Goal: Task Accomplishment & Management: Use online tool/utility

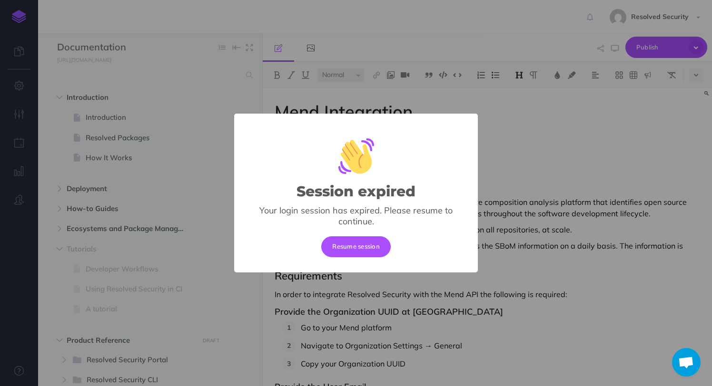
select select "null"
click at [355, 239] on button "Resume session" at bounding box center [355, 246] width 69 height 21
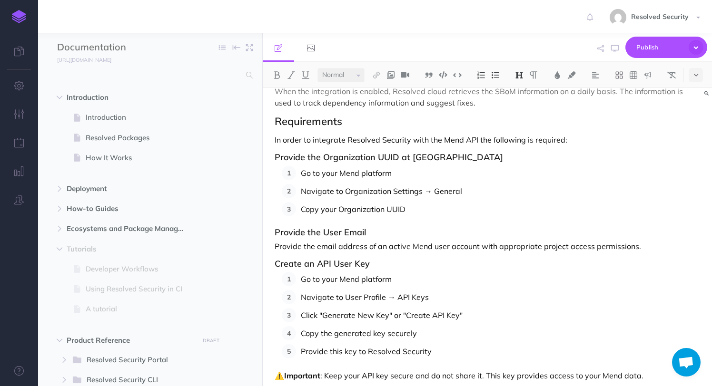
scroll to position [164, 0]
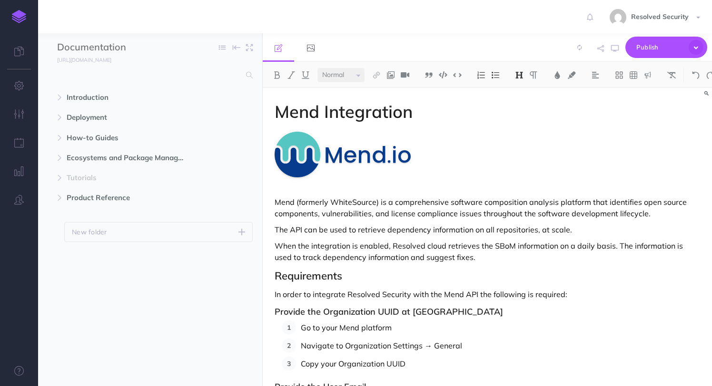
select select "null"
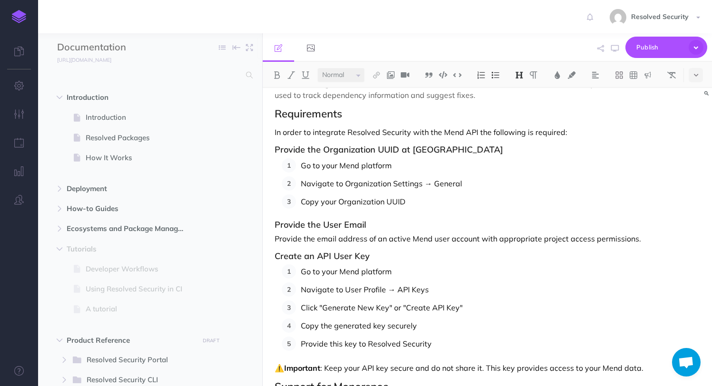
scroll to position [172, 0]
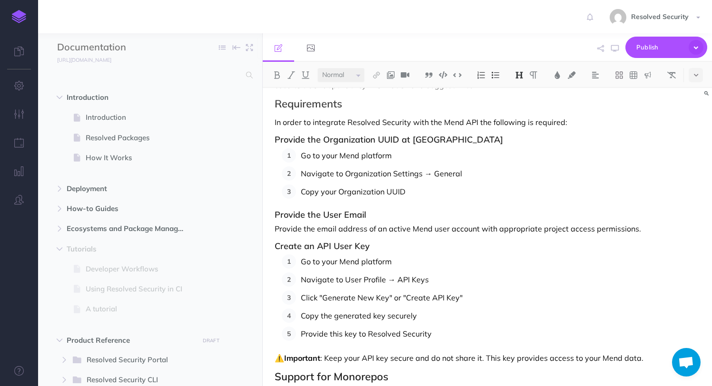
click at [384, 305] on ol "Go to your Mend platform Navigate to User Profile → API Keys Click "Generate Ne…" at bounding box center [491, 298] width 418 height 87
click at [362, 302] on p "Click "Generate New Key" or "Create API Key"" at bounding box center [500, 298] width 399 height 14
drag, startPoint x: 393, startPoint y: 298, endPoint x: 465, endPoint y: 295, distance: 71.9
click at [465, 296] on p "Click "Generate User Key" or "Create API Key"" at bounding box center [500, 298] width 399 height 14
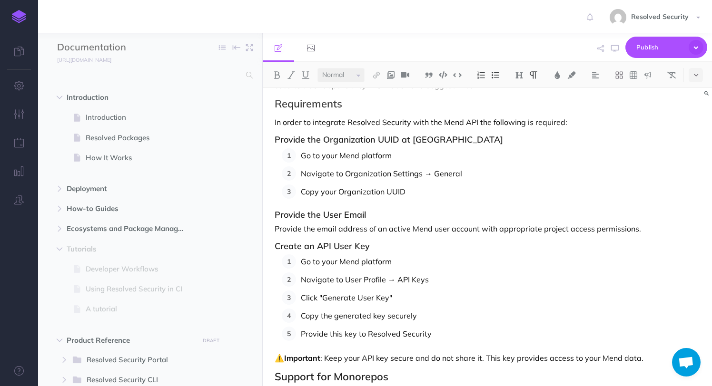
click at [403, 279] on p "Navigate to User Profile → API Keys" at bounding box center [500, 280] width 399 height 14
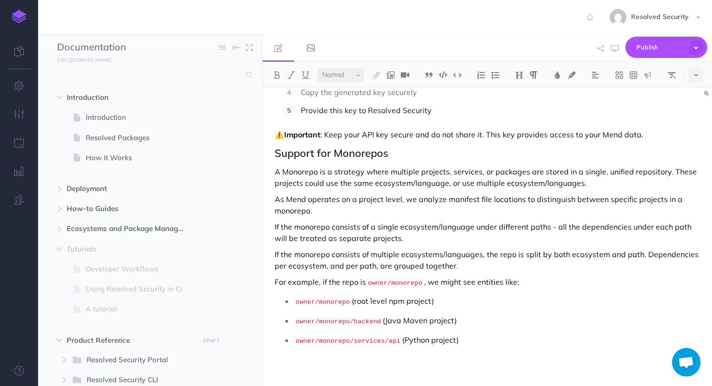
scroll to position [397, 0]
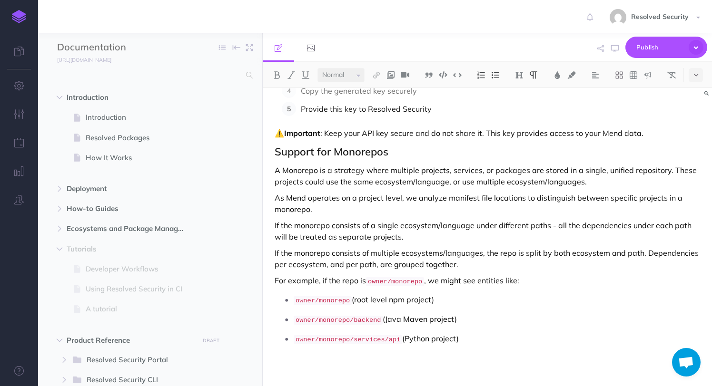
click at [365, 134] on p "⚠️ Important : Keep your API key secure and do not share it. This key provides …" at bounding box center [487, 133] width 425 height 11
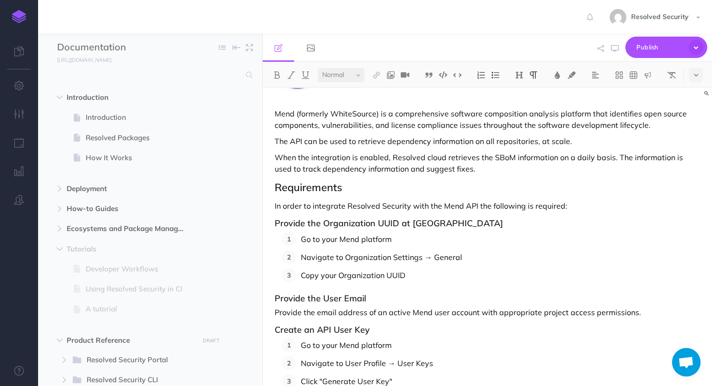
scroll to position [42, 0]
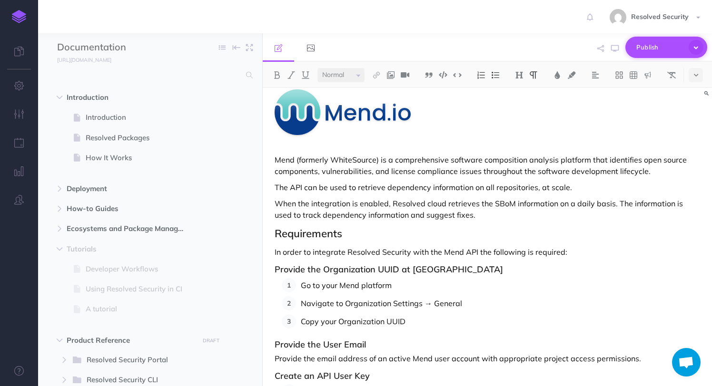
click at [650, 45] on span "Publish" at bounding box center [660, 47] width 48 height 15
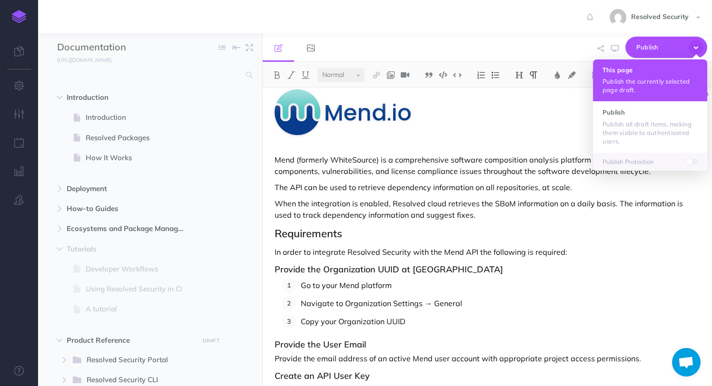
click at [626, 84] on p "Publish the currently selected page draft." at bounding box center [649, 85] width 95 height 17
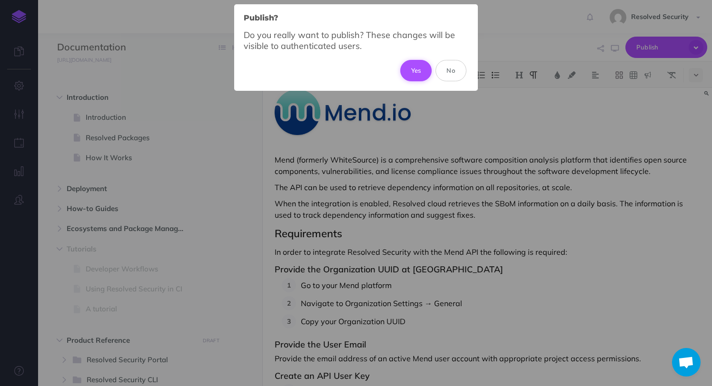
click at [412, 72] on button "Yes" at bounding box center [416, 70] width 32 height 21
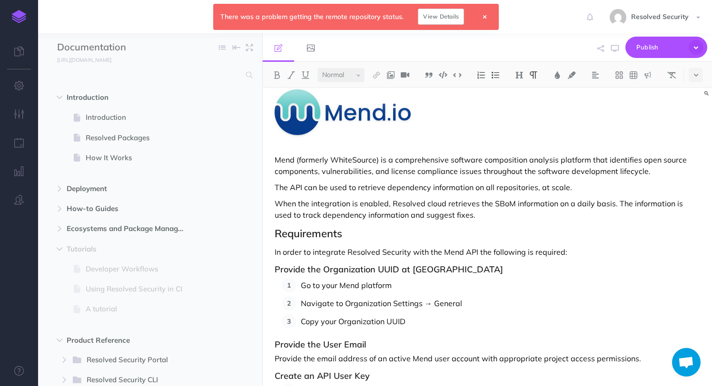
click at [442, 17] on link "View Details" at bounding box center [441, 17] width 46 height 16
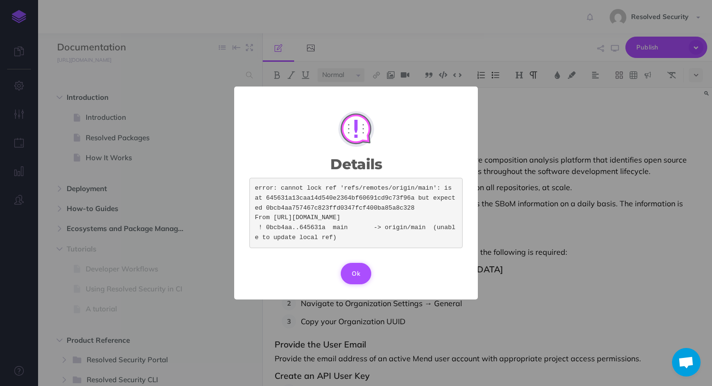
click at [349, 284] on button "Ok" at bounding box center [356, 273] width 30 height 21
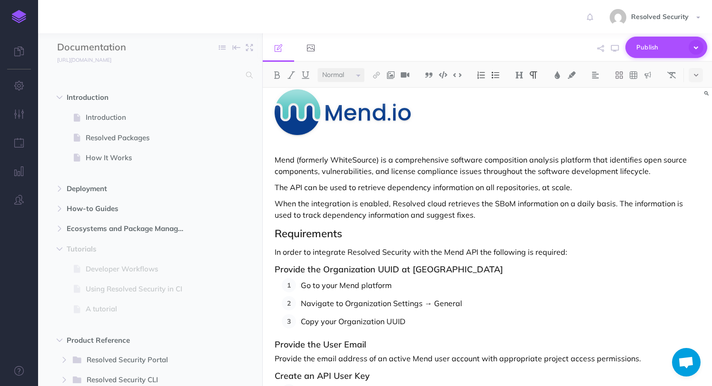
click at [648, 49] on span "Publish" at bounding box center [660, 47] width 48 height 15
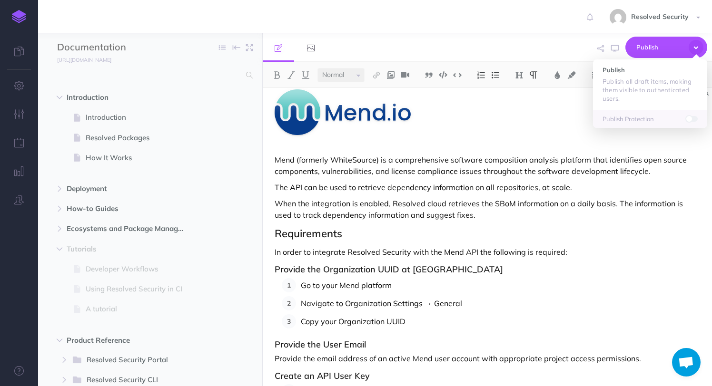
click at [582, 198] on p "When the integration is enabled, Resolved cloud retrieves the SBoM information …" at bounding box center [487, 209] width 425 height 23
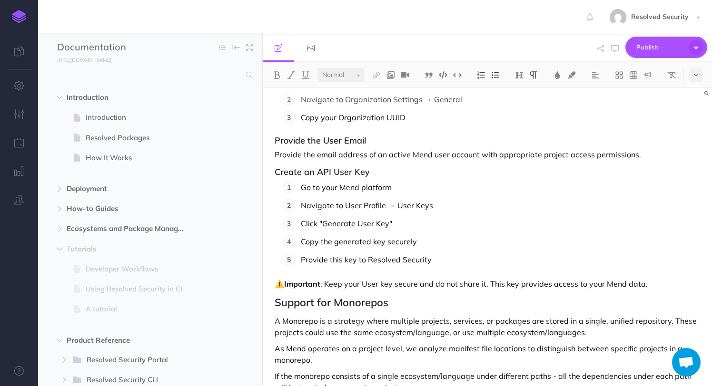
scroll to position [397, 0]
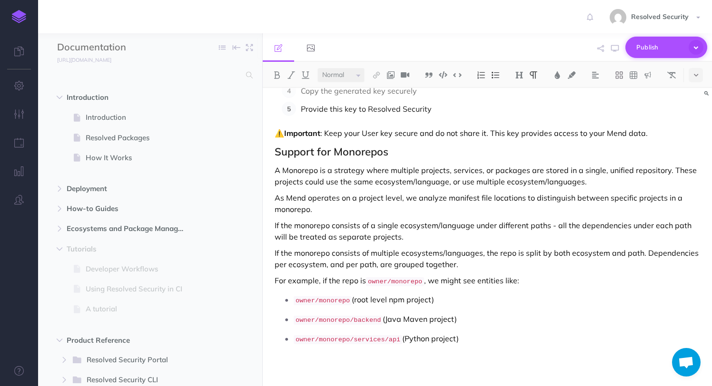
click at [697, 45] on icon "button" at bounding box center [695, 47] width 15 height 15
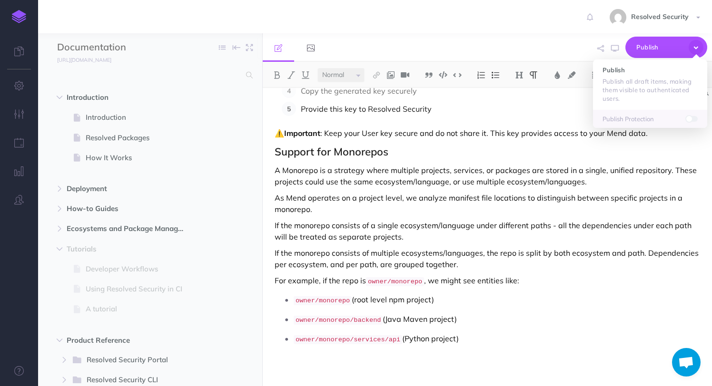
click at [549, 207] on p "As Mend operates on a project level, we analyze manifest file locations to dist…" at bounding box center [487, 203] width 425 height 23
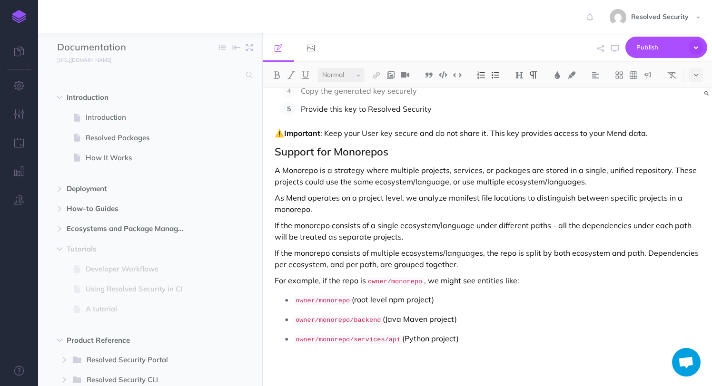
click at [537, 239] on p "If the monorepo consists of a single ecosystem/language under different paths -…" at bounding box center [487, 231] width 425 height 23
click at [549, 141] on div "Mend Integration Mend (formerly WhiteSource) is a comprehensive software compos…" at bounding box center [487, 40] width 449 height 698
click at [452, 114] on p "Provide this key to Resolved Security" at bounding box center [500, 109] width 399 height 14
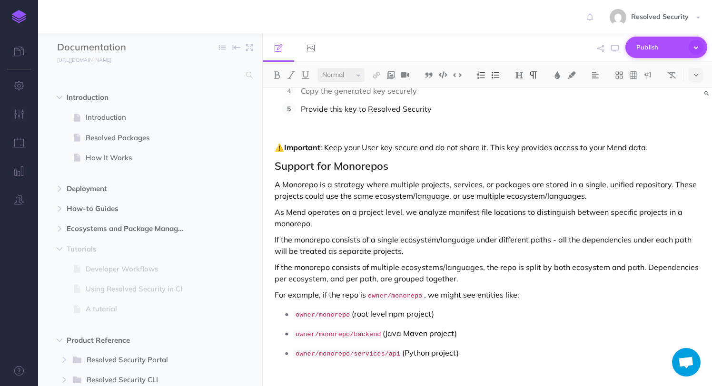
click at [697, 48] on icon "button" at bounding box center [695, 47] width 15 height 15
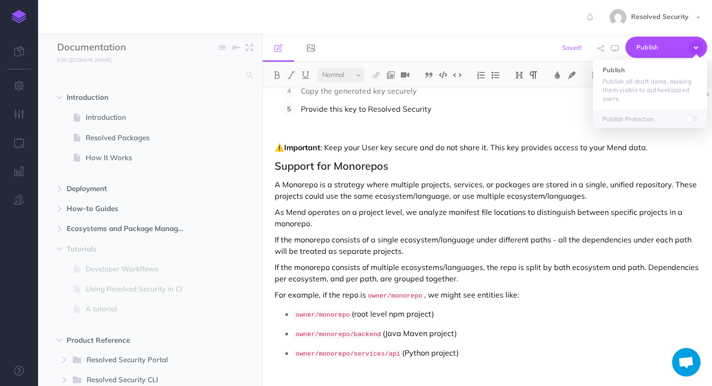
click at [602, 176] on div "Mend Integration Mend (formerly WhiteSource) is a comprehensive software compos…" at bounding box center [487, 47] width 449 height 713
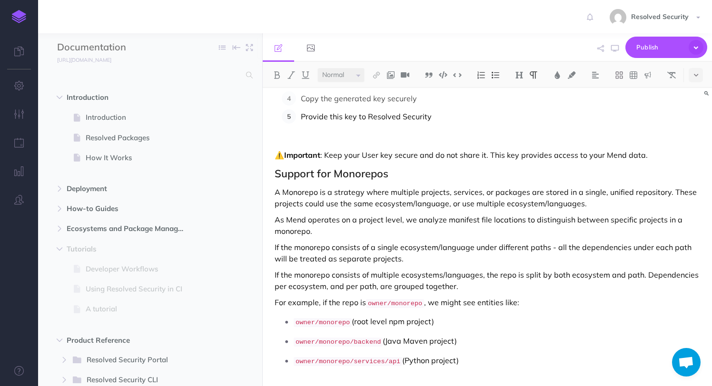
scroll to position [403, 0]
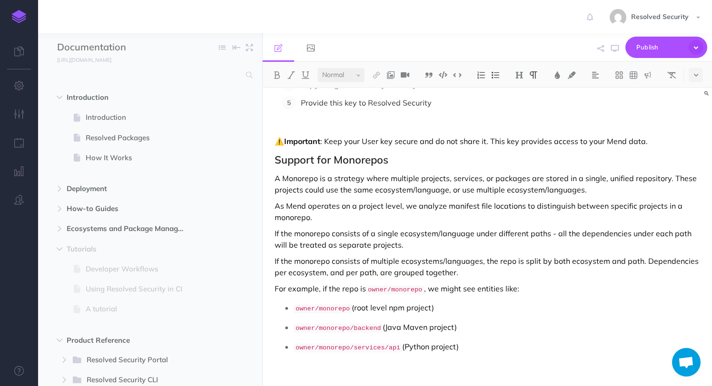
click at [396, 124] on p at bounding box center [500, 117] width 399 height 14
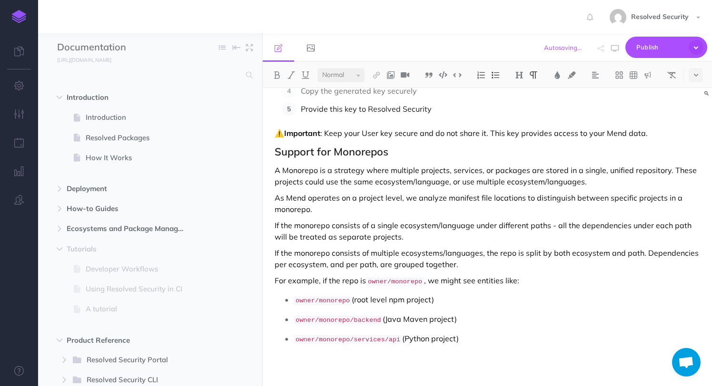
click at [656, 136] on p "⚠️ Important : Keep your User key secure and do not share it. This key provides…" at bounding box center [487, 133] width 425 height 11
click at [695, 47] on icon "button" at bounding box center [695, 47] width 15 height 15
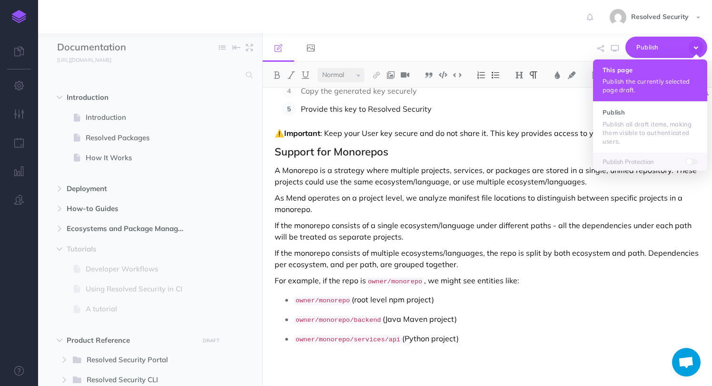
click at [645, 85] on p "Publish the currently selected page draft." at bounding box center [649, 85] width 95 height 17
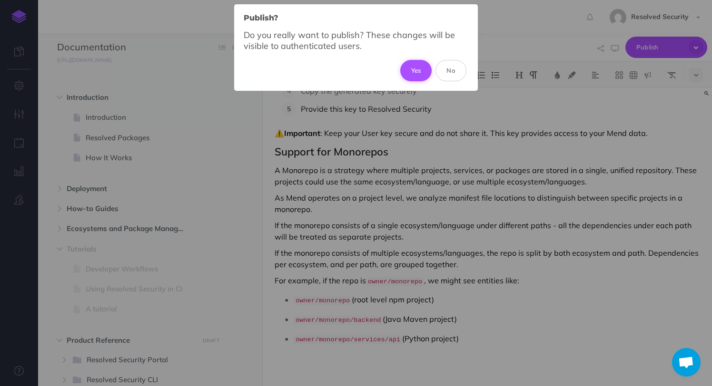
click at [412, 69] on button "Yes" at bounding box center [416, 70] width 32 height 21
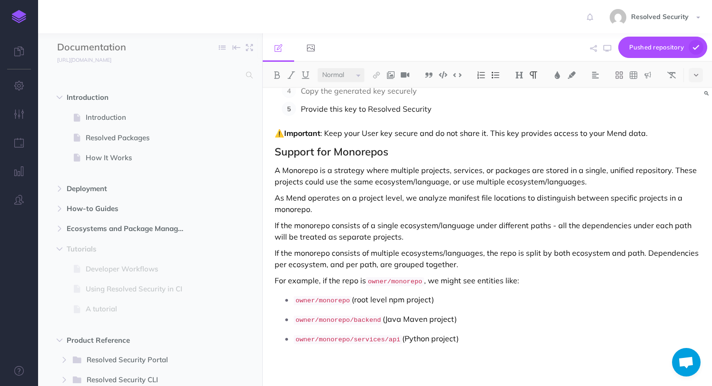
click at [484, 249] on p "If the monorepo consists of multiple ecosystems/languages, the repo is split by…" at bounding box center [487, 258] width 425 height 23
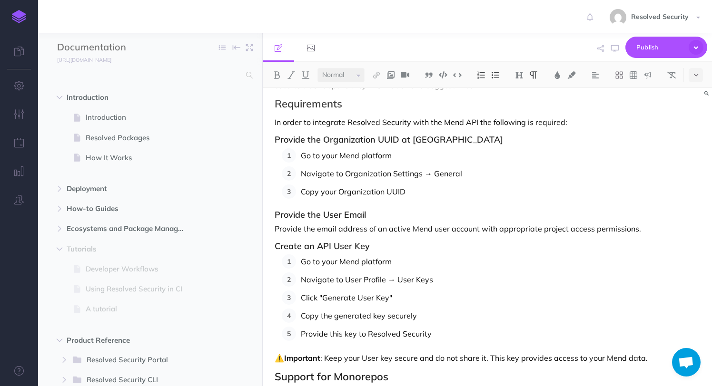
scroll to position [0, 0]
